Goal: Check status: Check status

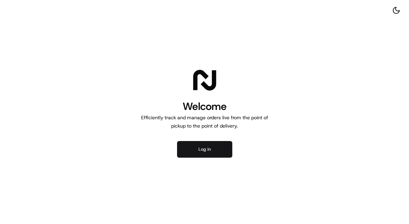
click at [208, 147] on button "Log in" at bounding box center [204, 149] width 55 height 17
